Goal: Information Seeking & Learning: Learn about a topic

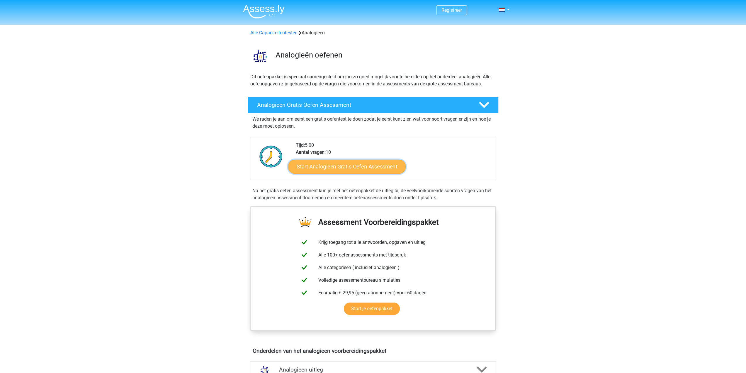
click at [364, 168] on link "Start Analogieen Gratis Oefen Assessment" at bounding box center [347, 166] width 118 height 14
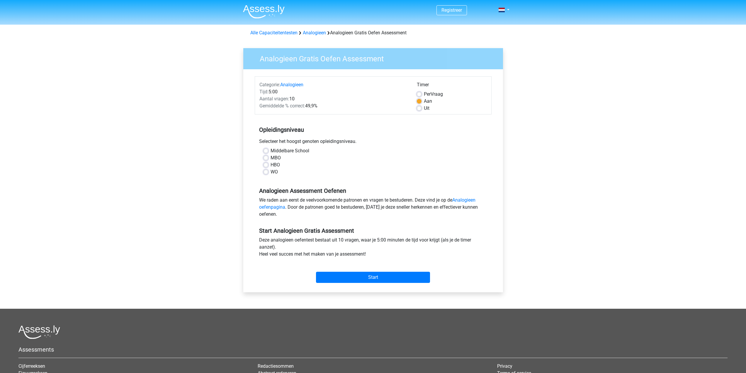
click at [271, 157] on label "MBO" at bounding box center [276, 157] width 10 height 7
click at [266, 157] on input "MBO" at bounding box center [266, 157] width 5 height 6
radio input "true"
click at [372, 278] on input "Start" at bounding box center [373, 276] width 114 height 11
click at [391, 278] on input "Start" at bounding box center [373, 276] width 114 height 11
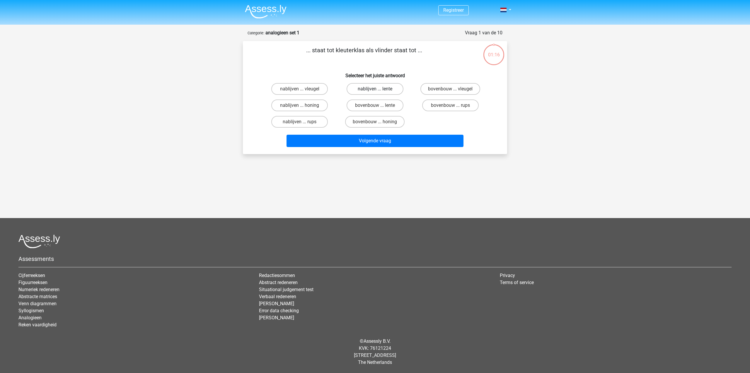
click at [359, 86] on label "nablijven ... lente" at bounding box center [375, 89] width 57 height 12
click at [375, 89] on input "nablijven ... lente" at bounding box center [377, 91] width 4 height 4
radio input "true"
click at [383, 141] on button "Volgende vraag" at bounding box center [375, 141] width 177 height 12
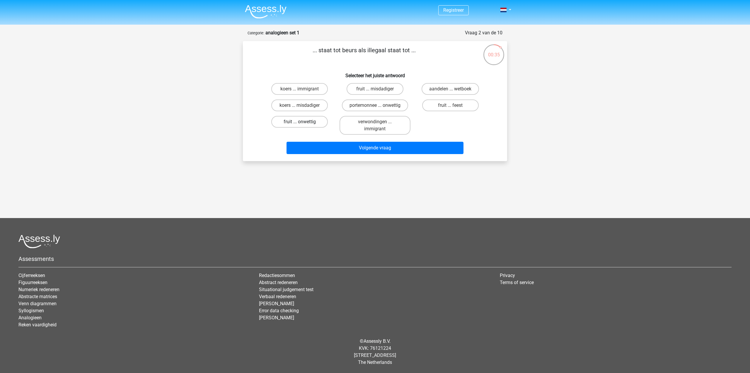
click at [320, 122] on label "fruit ... onwettig" at bounding box center [299, 122] width 57 height 12
click at [304, 122] on input "fruit ... onwettig" at bounding box center [302, 124] width 4 height 4
radio input "true"
click at [366, 145] on button "Volgende vraag" at bounding box center [375, 148] width 177 height 12
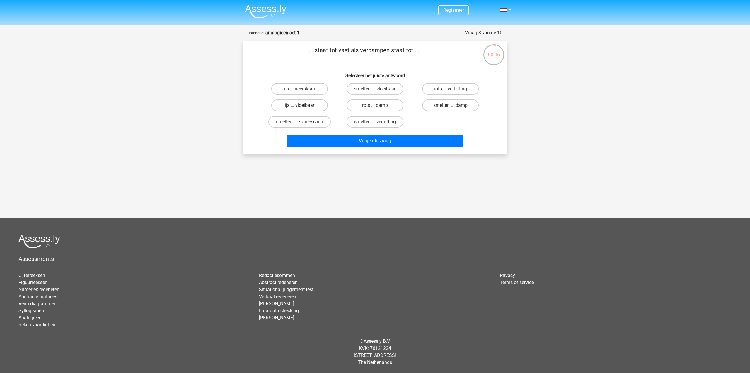
click at [312, 104] on label "ijs ... vloeibaar" at bounding box center [299, 105] width 57 height 12
click at [304, 105] on input "ijs ... vloeibaar" at bounding box center [302, 107] width 4 height 4
radio input "true"
click at [354, 141] on button "Volgende vraag" at bounding box center [375, 141] width 177 height 12
